Goal: Transaction & Acquisition: Purchase product/service

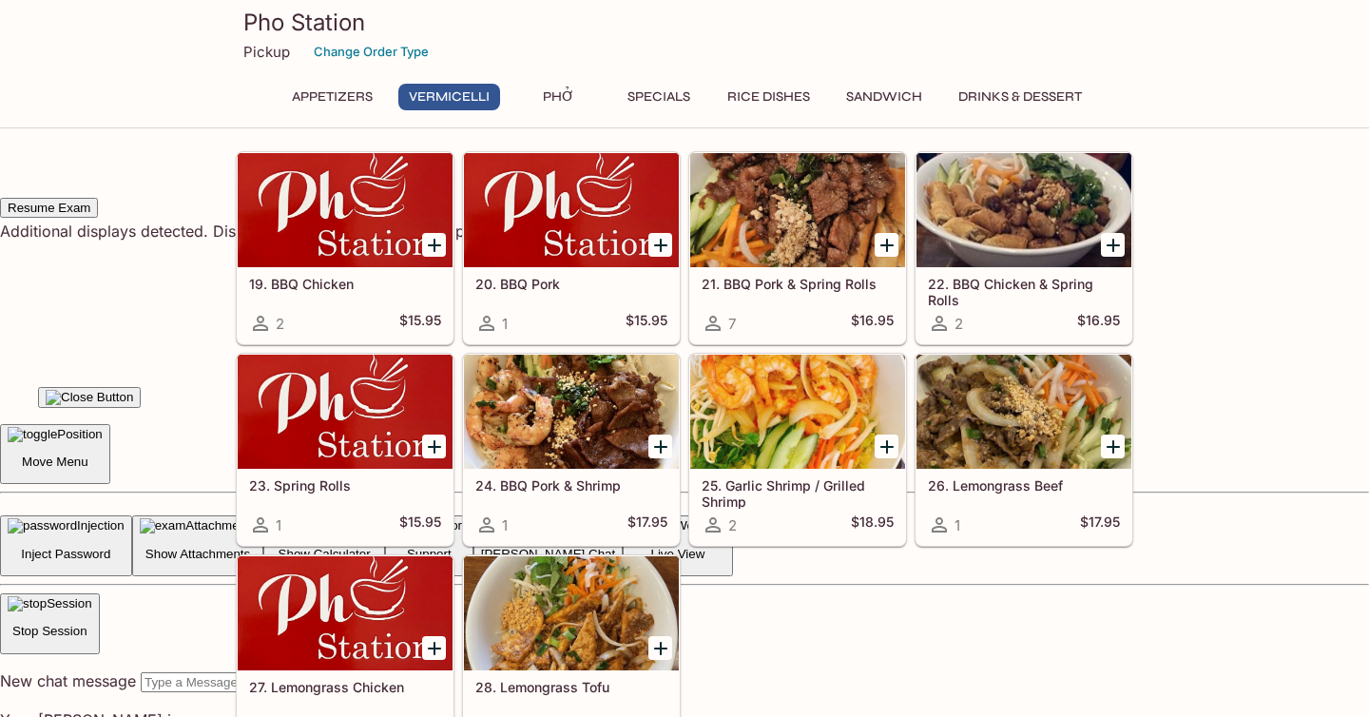
scroll to position [521, 0]
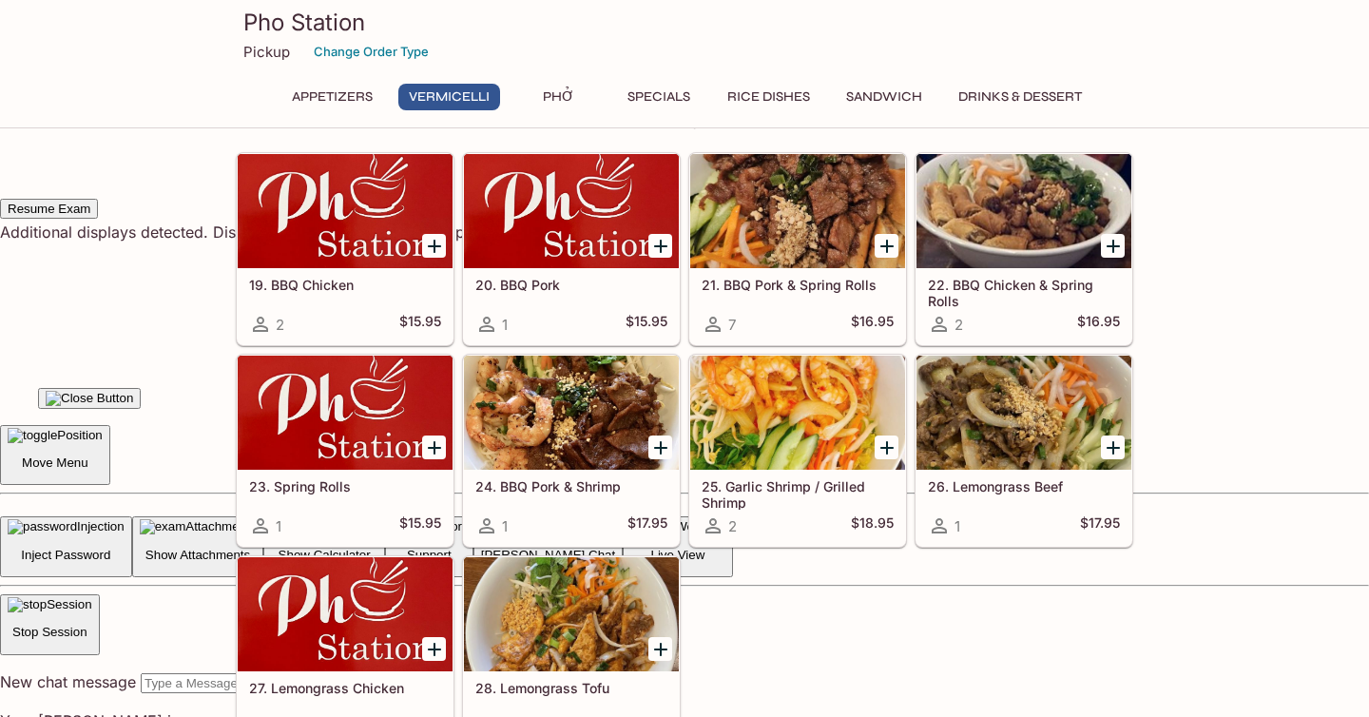
click at [768, 299] on div "21. BBQ Pork & Spring Rolls 7 $16.95" at bounding box center [797, 306] width 215 height 76
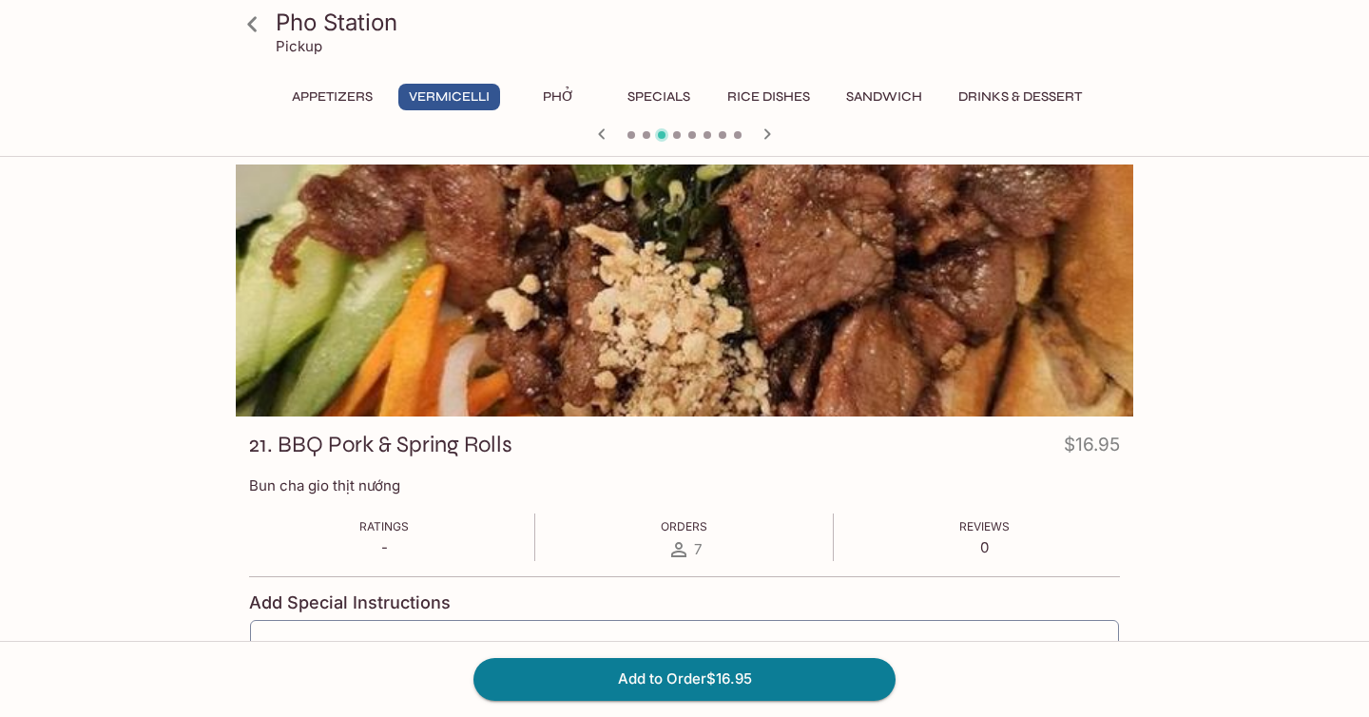
click at [559, 260] on div at bounding box center [685, 291] width 898 height 252
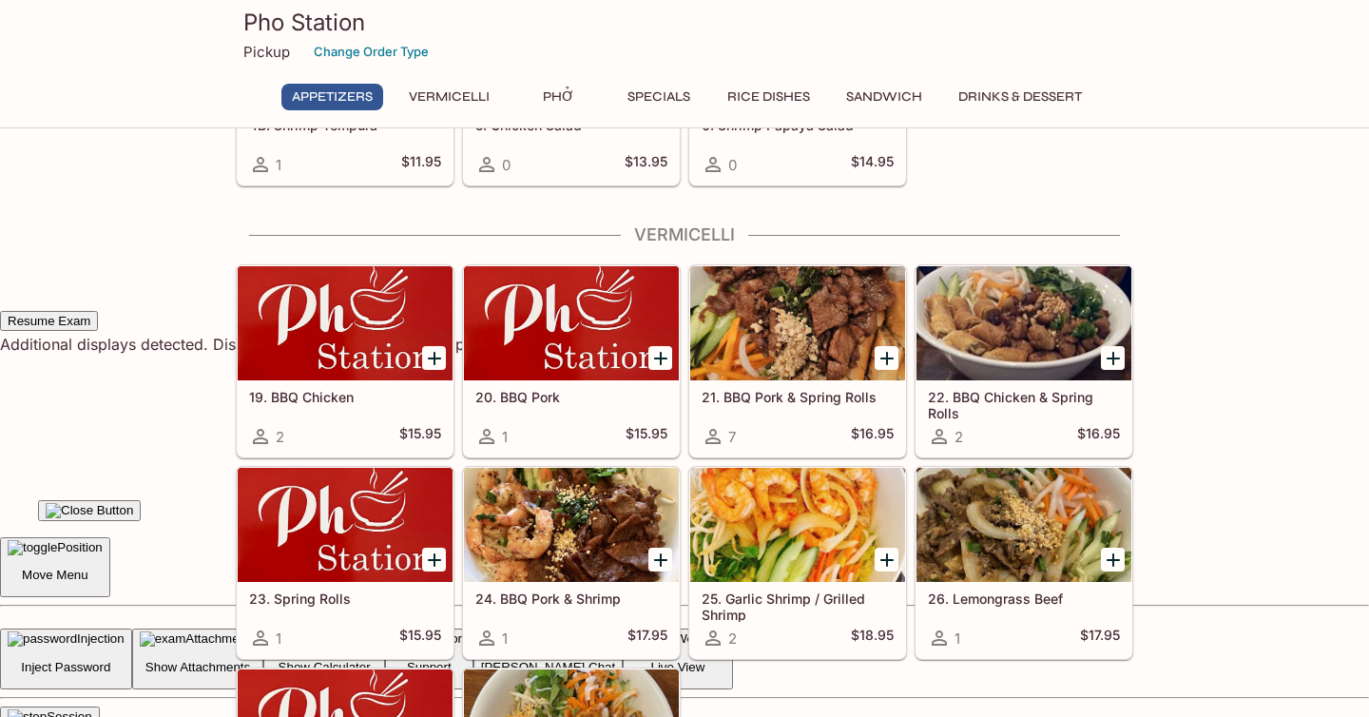
scroll to position [376, 0]
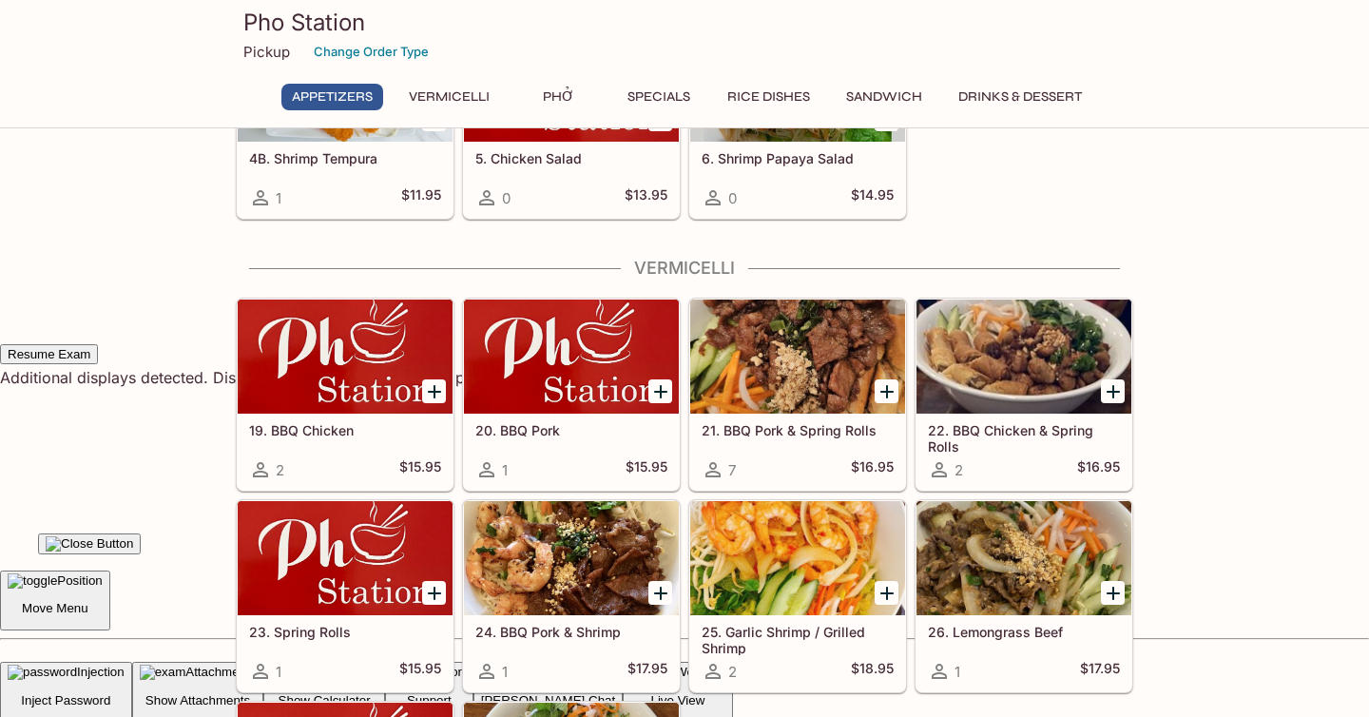
click at [810, 474] on div "7 $16.95" at bounding box center [798, 469] width 192 height 23
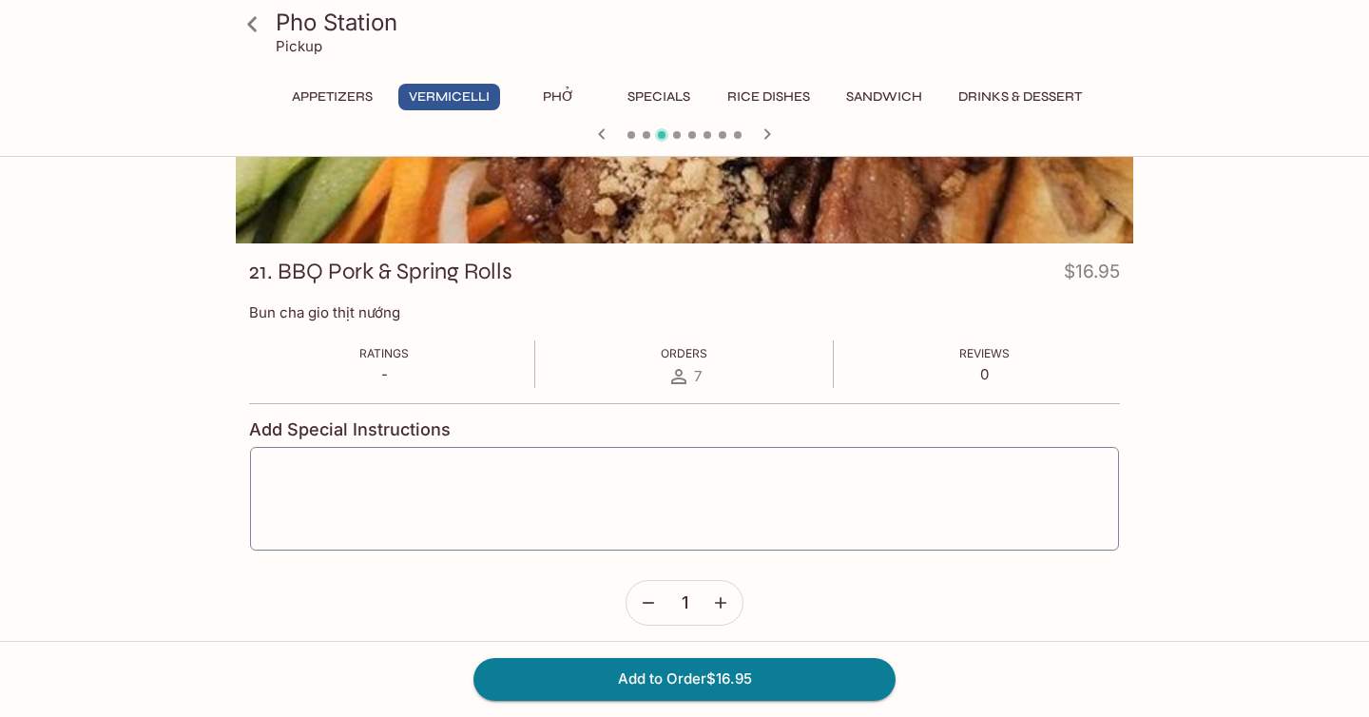
scroll to position [178, 0]
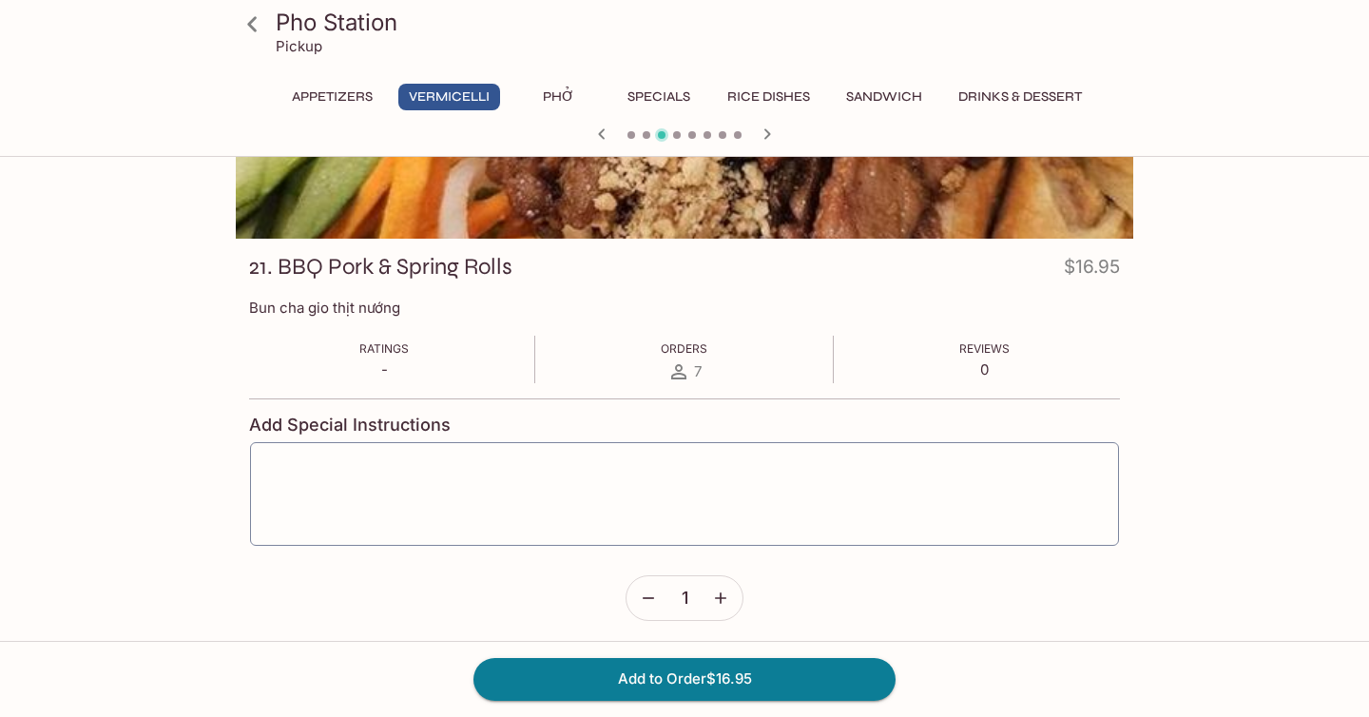
click at [767, 135] on icon "button" at bounding box center [768, 133] width 7 height 10
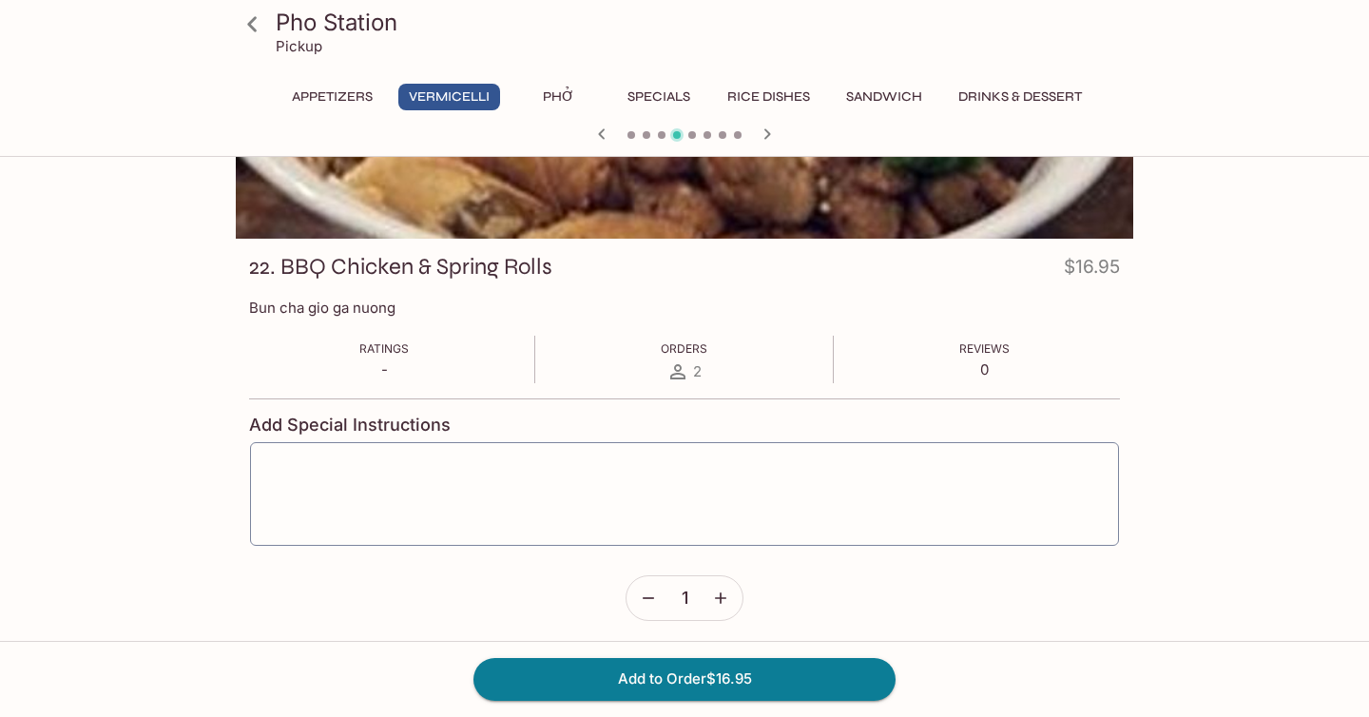
click at [767, 135] on icon "button" at bounding box center [768, 133] width 7 height 10
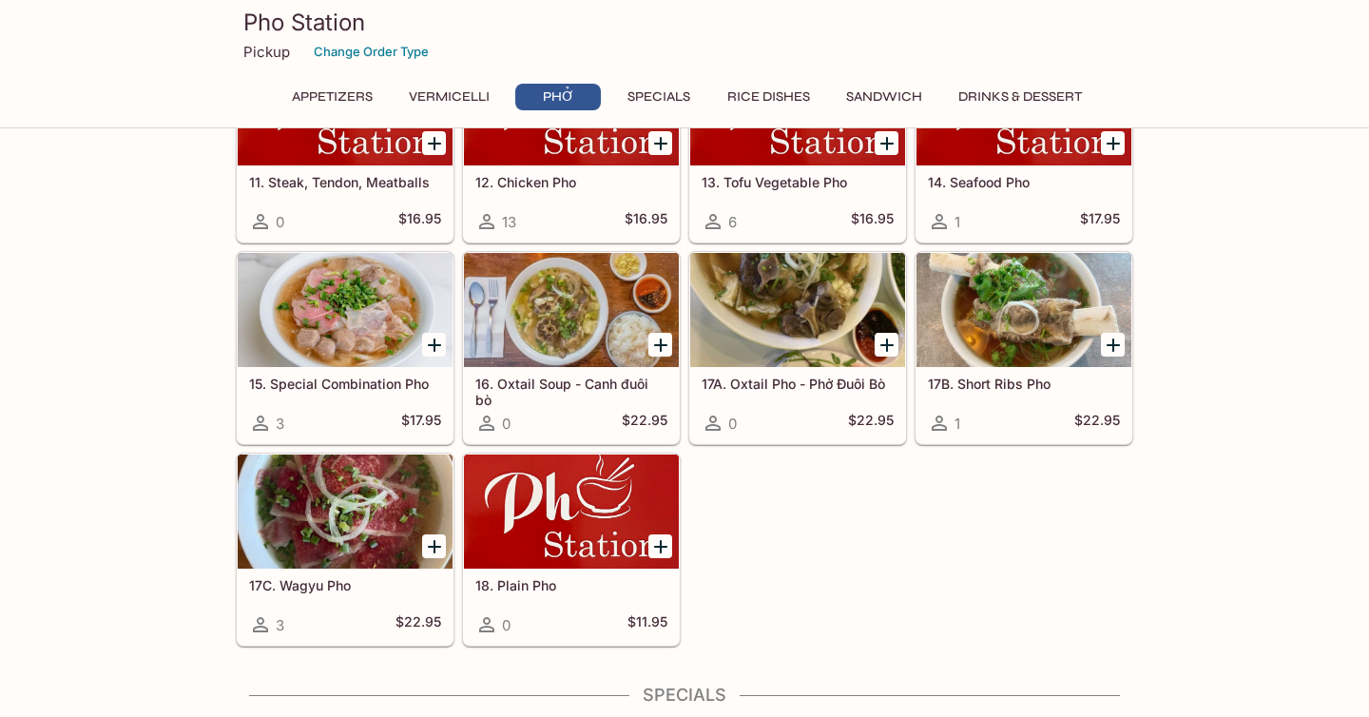
scroll to position [1503, 0]
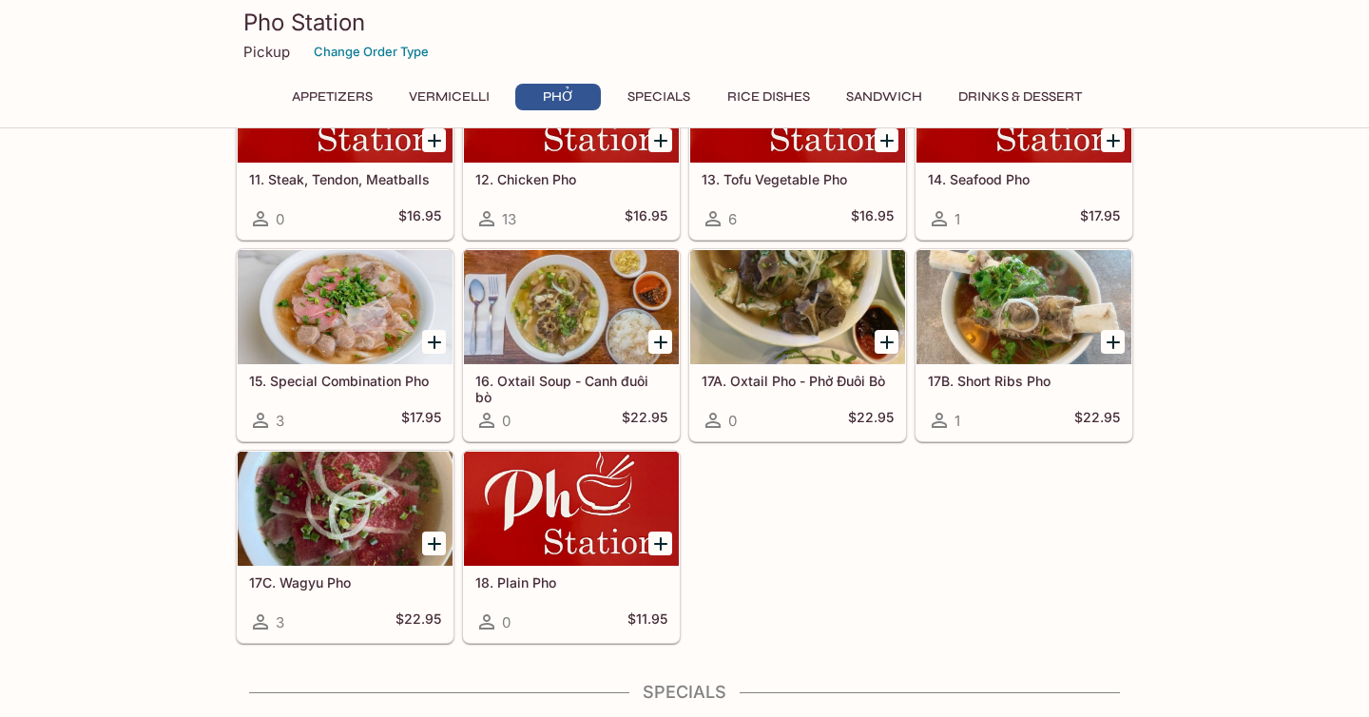
click at [335, 383] on h5 "15. Special Combination Pho" at bounding box center [345, 381] width 192 height 16
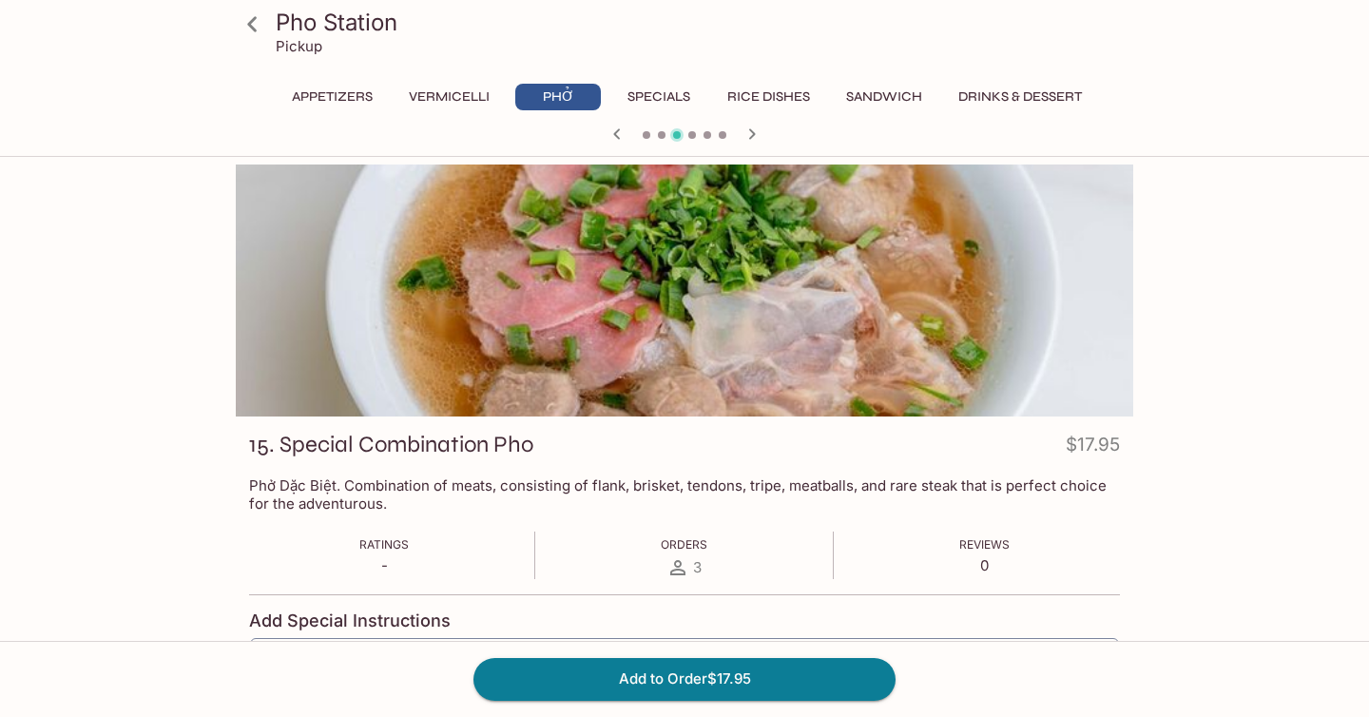
click at [255, 32] on icon at bounding box center [252, 24] width 33 height 33
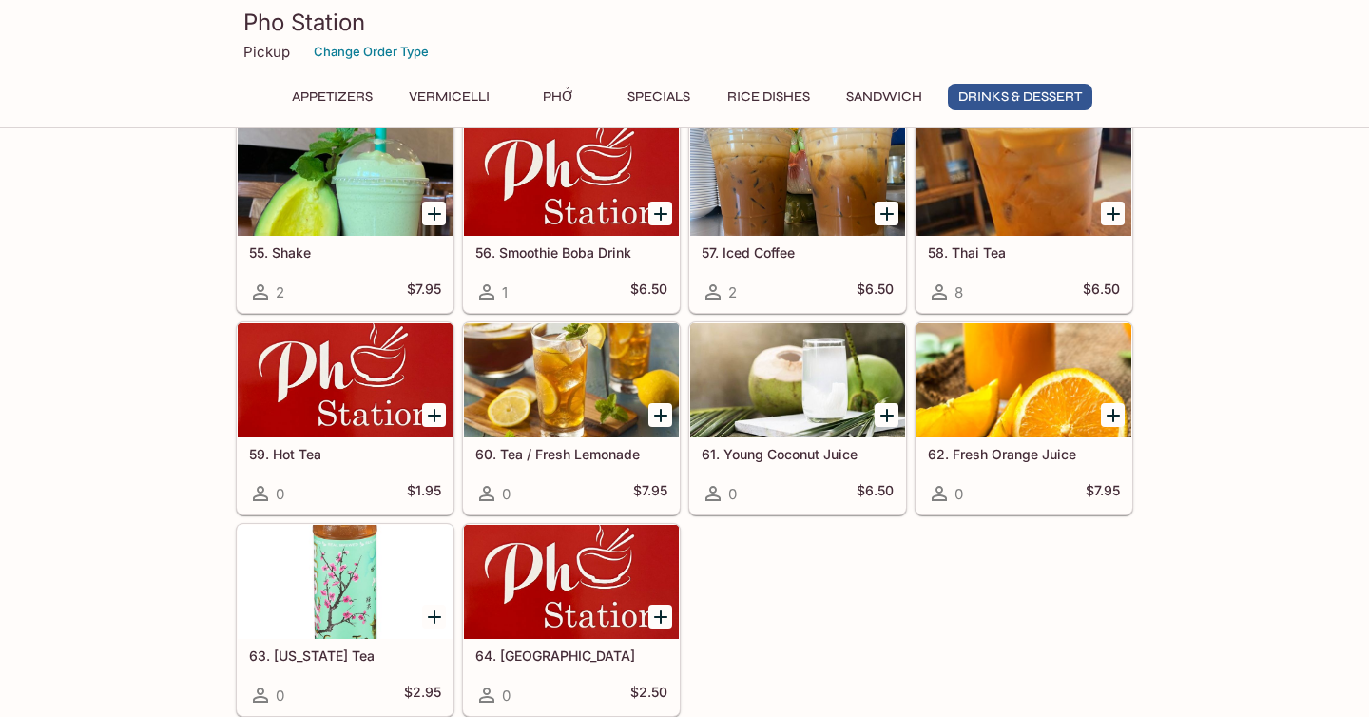
scroll to position [0, 1]
